Goal: Task Accomplishment & Management: Use online tool/utility

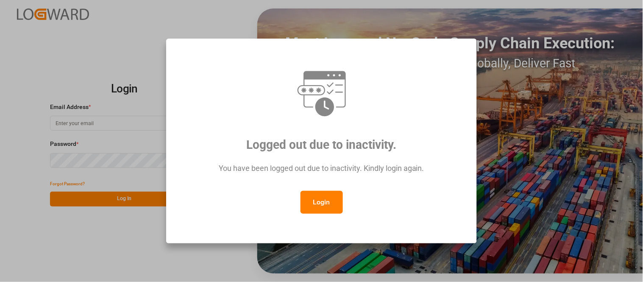
click at [320, 201] on button "Login" at bounding box center [322, 202] width 42 height 23
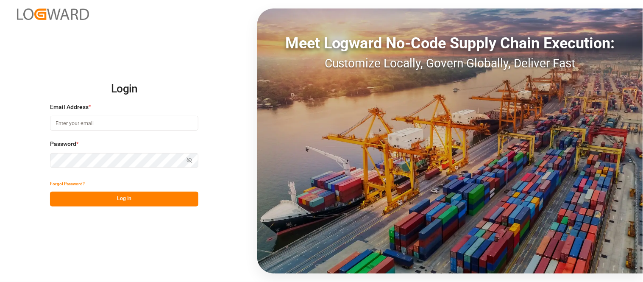
click at [105, 134] on div "Email Address *" at bounding box center [124, 121] width 148 height 37
click at [107, 123] on input at bounding box center [124, 123] width 148 height 15
click at [123, 122] on input at bounding box center [124, 123] width 148 height 15
type input "[PERSON_NAME][EMAIL_ADDRESS][PERSON_NAME][DOMAIN_NAME]"
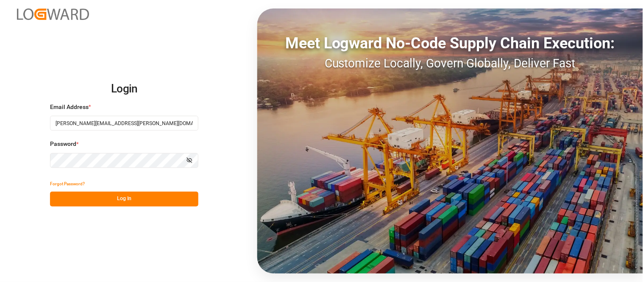
click at [158, 199] on button "Log In" at bounding box center [124, 199] width 148 height 15
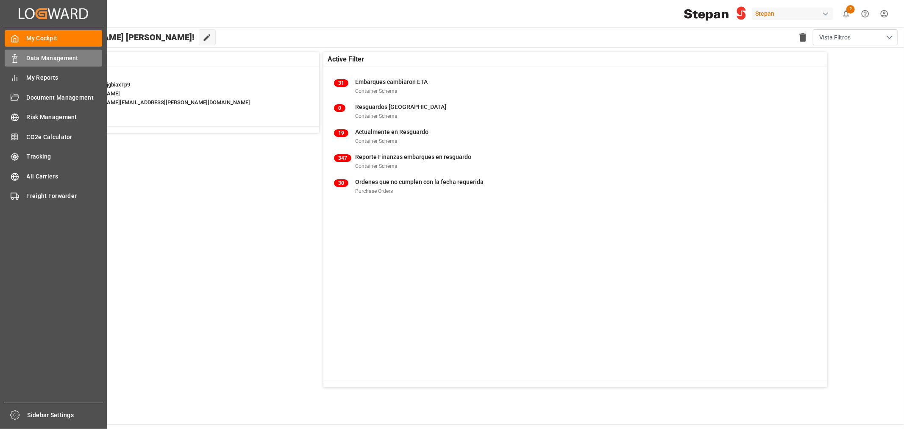
click at [13, 56] on icon at bounding box center [15, 58] width 8 height 8
